Goal: Information Seeking & Learning: Check status

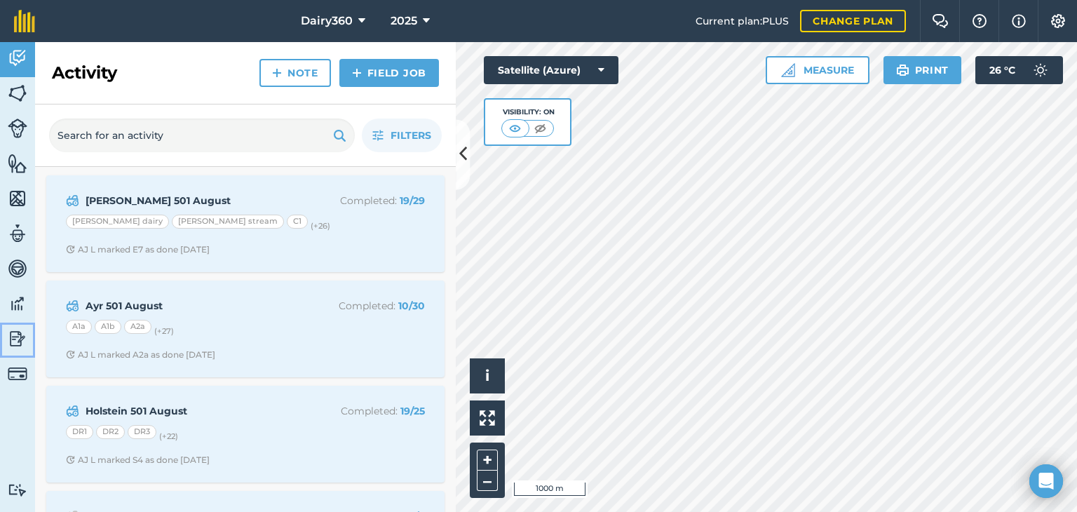
click at [15, 348] on img at bounding box center [18, 338] width 20 height 21
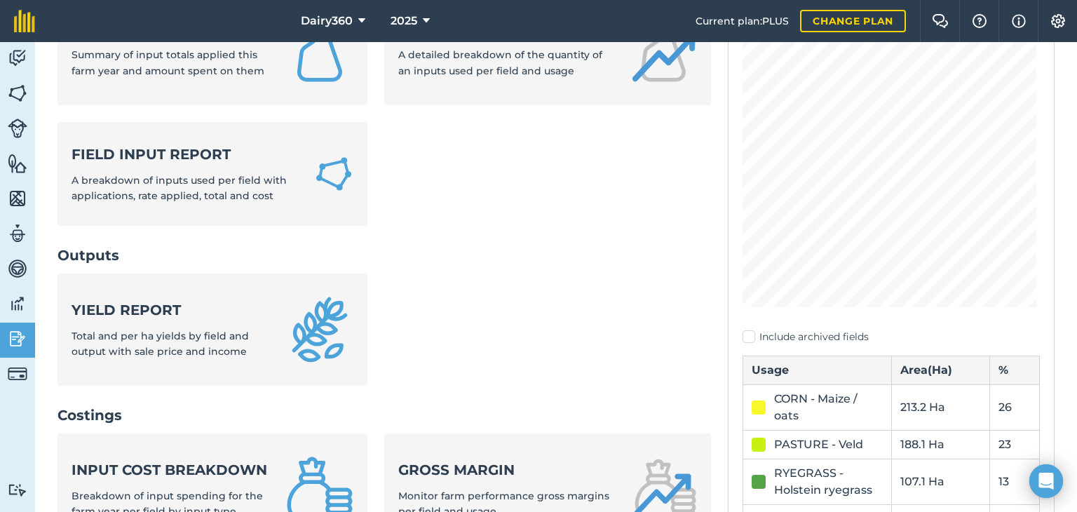
scroll to position [280, 0]
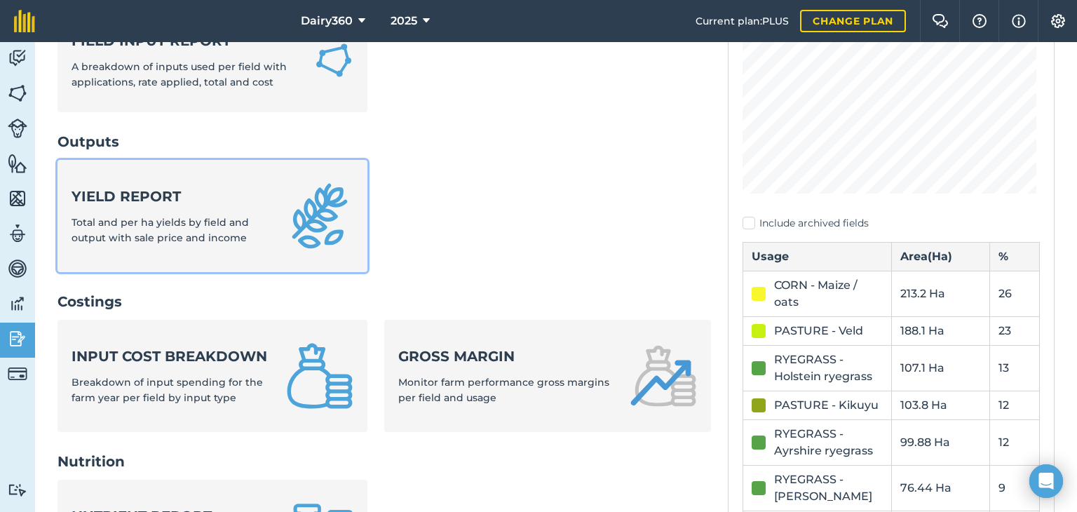
click at [133, 226] on span "Total and per ha yields by field and output with sale price and income" at bounding box center [160, 230] width 177 height 28
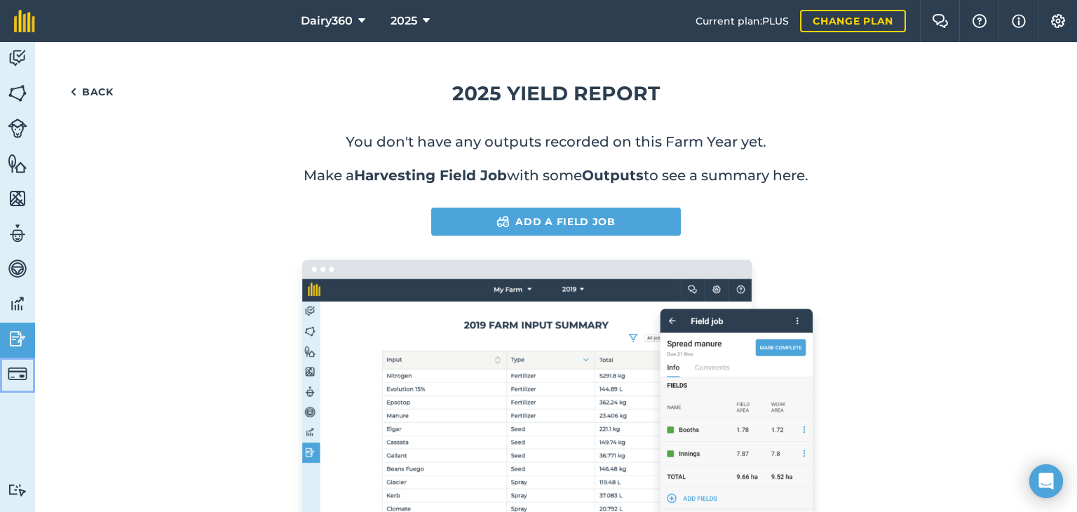
click at [22, 371] on img at bounding box center [18, 374] width 20 height 20
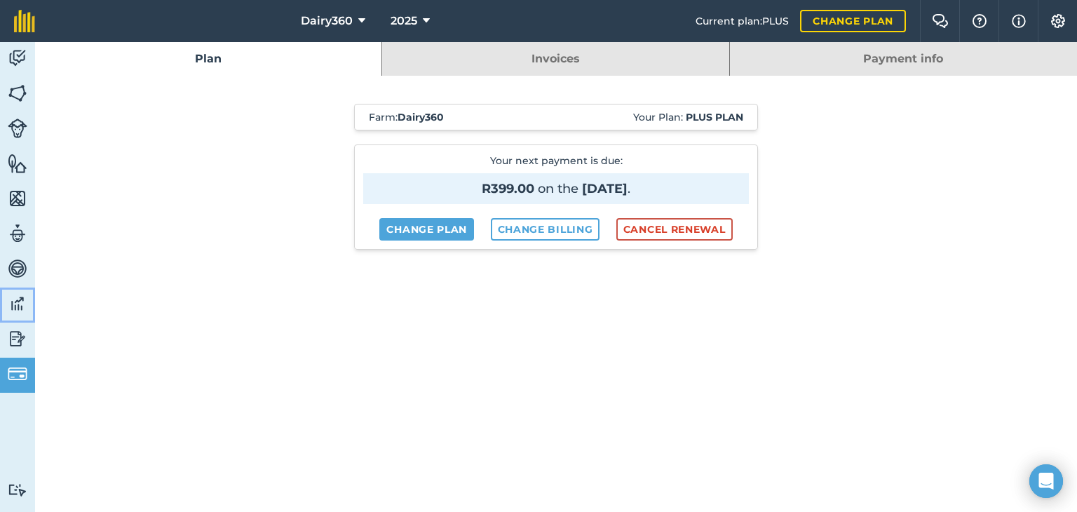
click at [24, 304] on img at bounding box center [18, 303] width 20 height 21
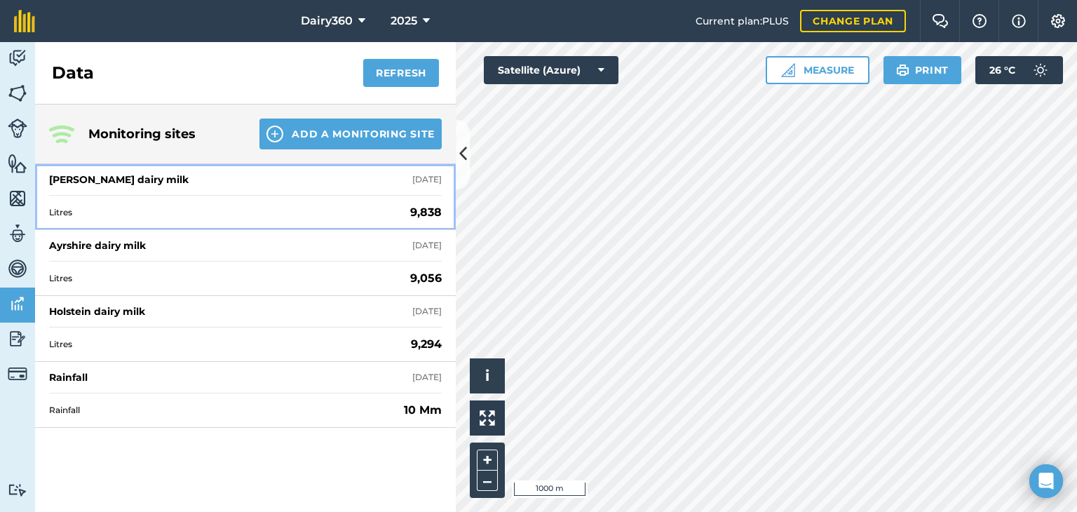
click at [421, 188] on div "[PERSON_NAME] dairy milk [DATE]" at bounding box center [245, 179] width 393 height 31
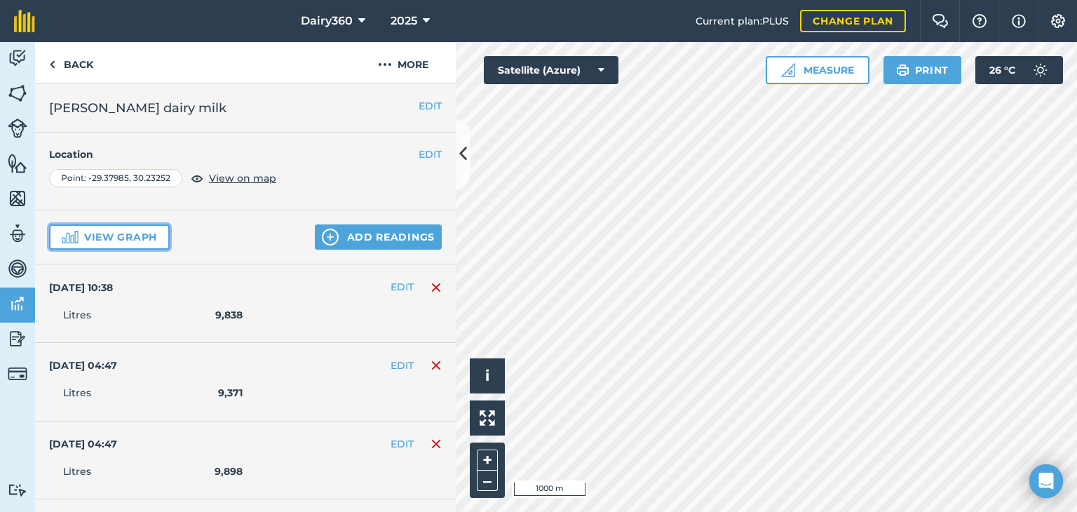
click at [122, 236] on button "View graph" at bounding box center [109, 236] width 121 height 25
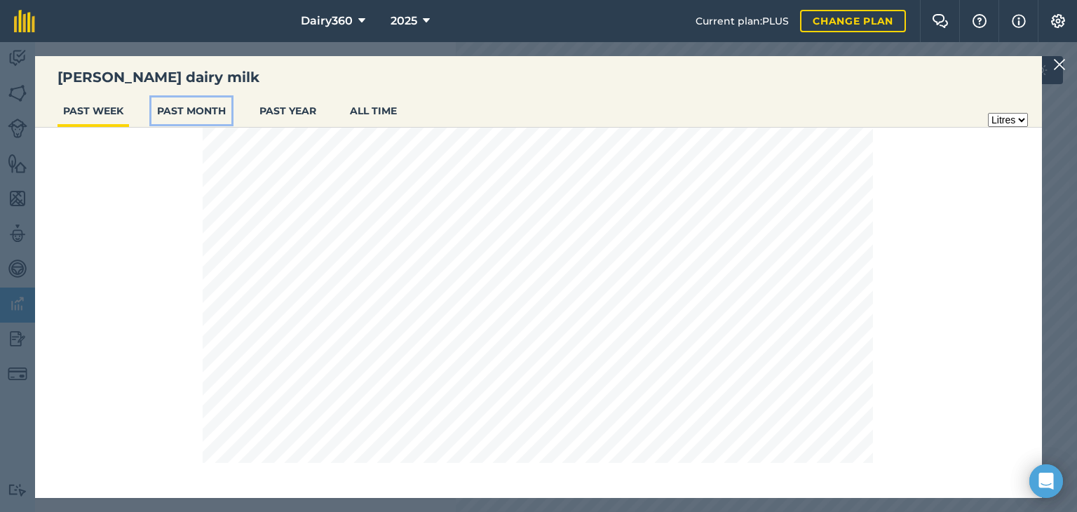
click at [192, 112] on button "PAST MONTH" at bounding box center [191, 110] width 80 height 27
click at [292, 113] on button "PAST YEAR" at bounding box center [288, 110] width 68 height 27
click at [213, 113] on button "PAST MONTH" at bounding box center [191, 110] width 80 height 27
